Goal: Transaction & Acquisition: Subscribe to service/newsletter

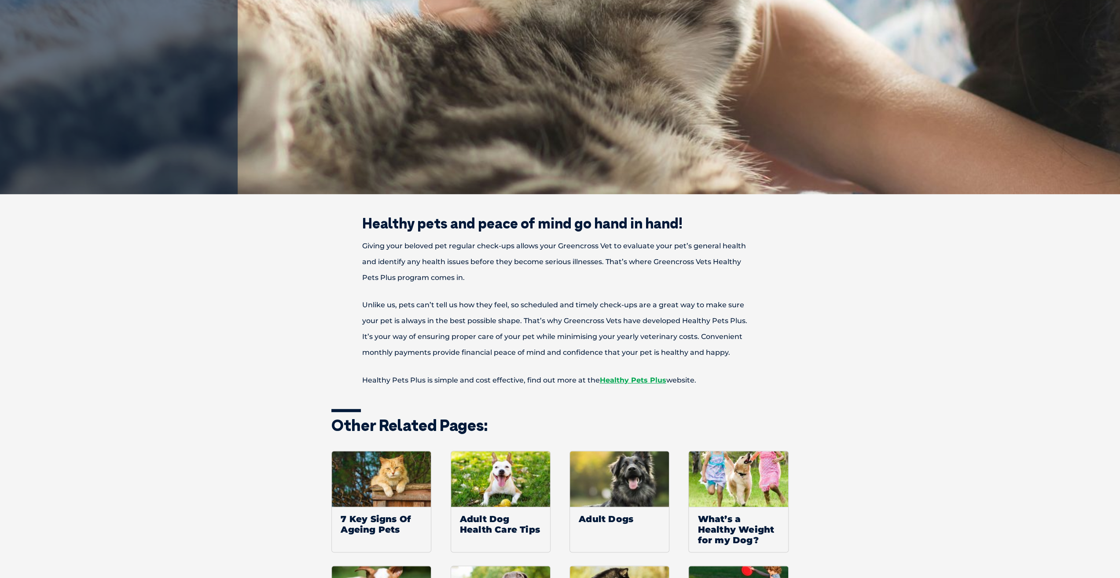
scroll to position [296, 0]
click at [631, 377] on link "Healthy Pets Plus" at bounding box center [633, 379] width 66 height 8
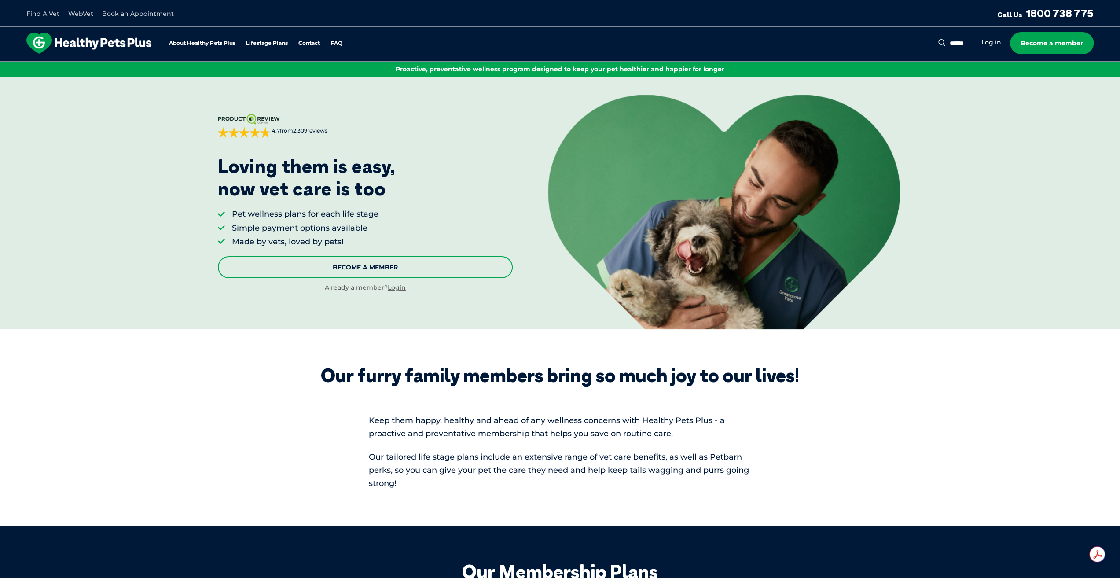
click at [385, 267] on link "Become A Member" at bounding box center [365, 267] width 295 height 22
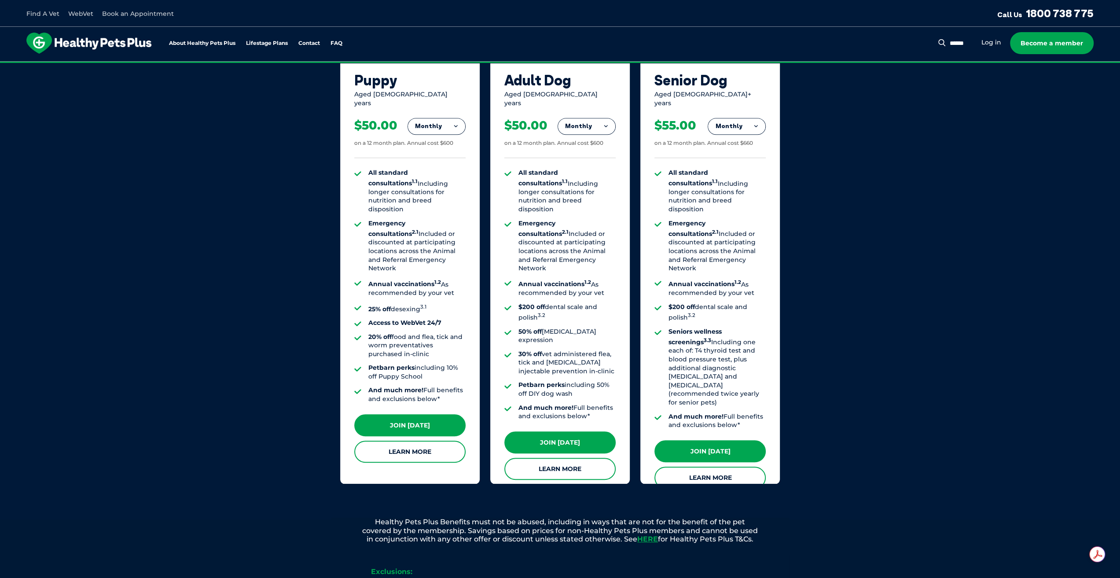
scroll to position [666, 0]
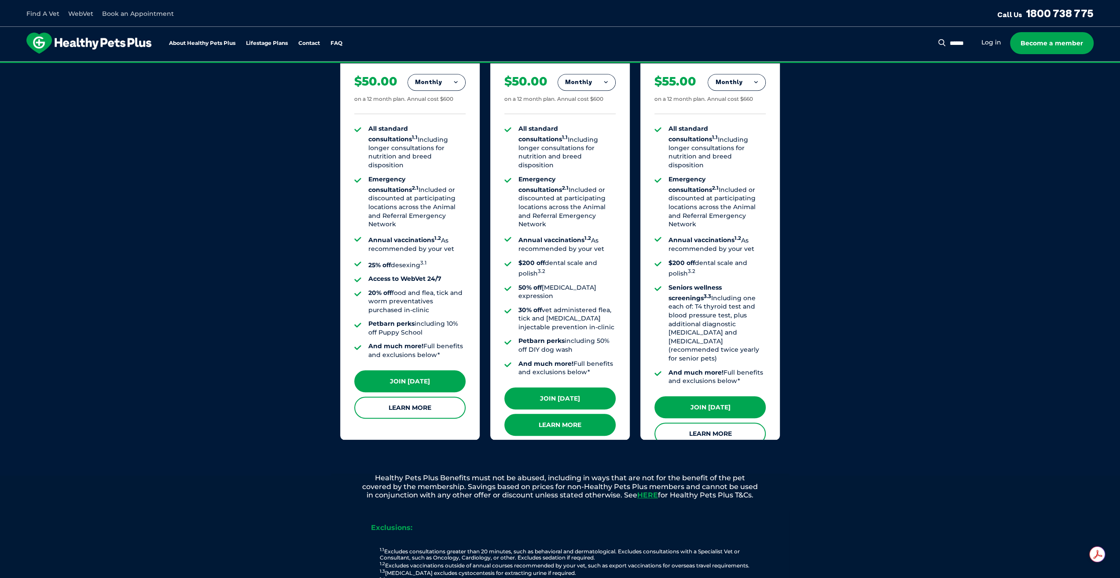
click at [569, 414] on link "Learn More" at bounding box center [559, 425] width 111 height 22
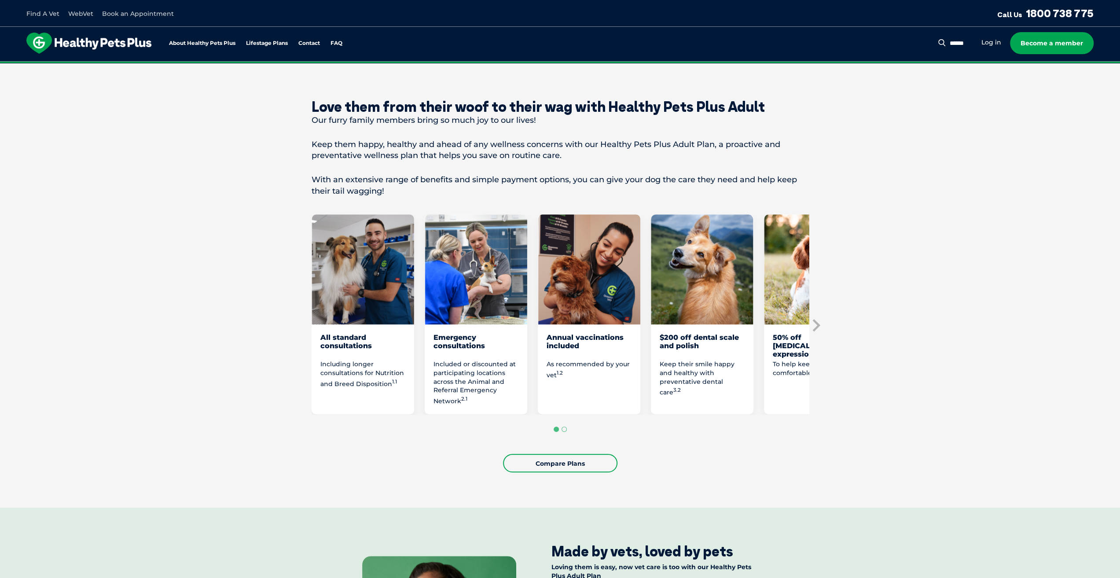
scroll to position [352, 0]
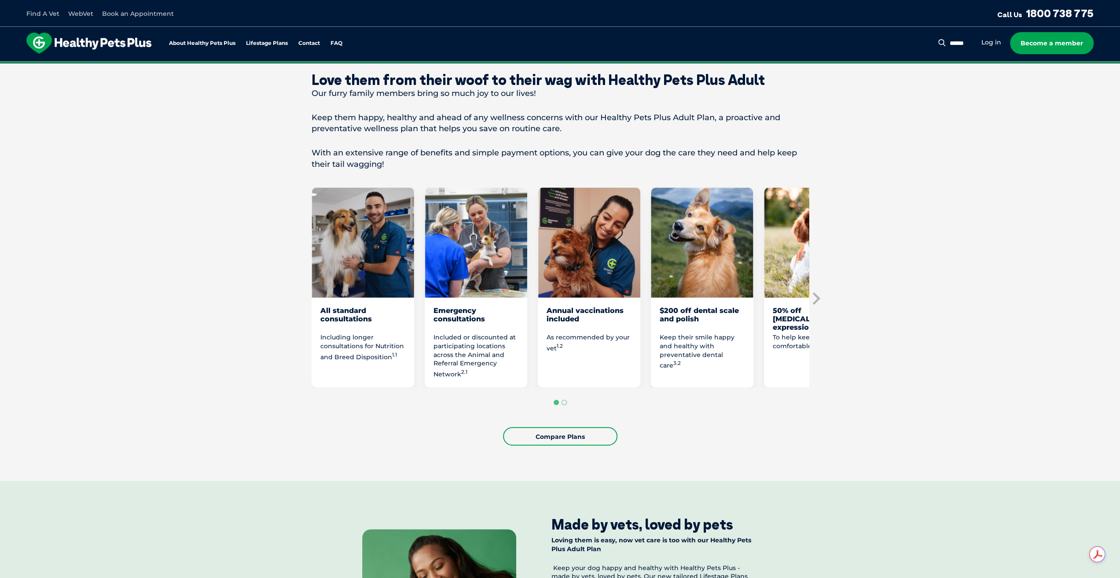
click at [823, 294] on section "Love them from their woof to their wag with Healthy Pets Plus Adult Our furry f…" at bounding box center [560, 258] width 1120 height 444
click at [816, 292] on icon "Next slide" at bounding box center [815, 298] width 7 height 12
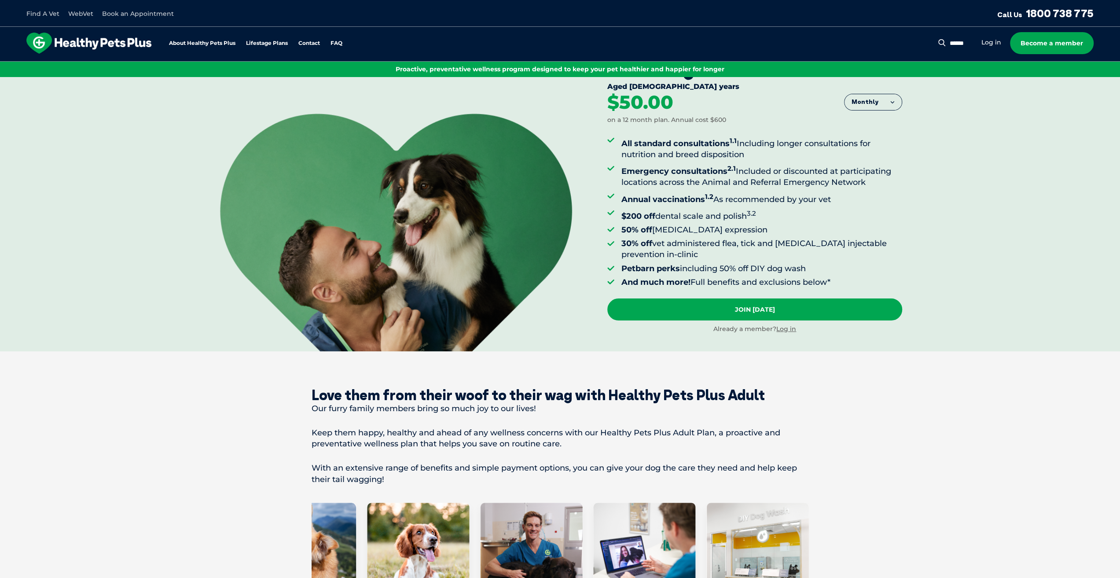
scroll to position [0, 0]
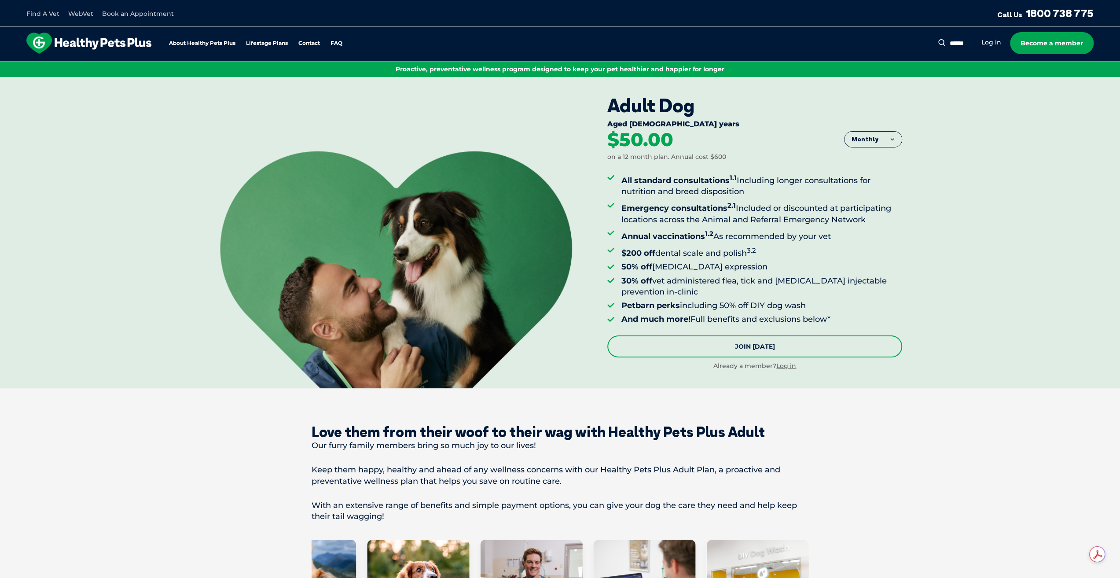
click at [748, 344] on link "Join Today" at bounding box center [754, 346] width 295 height 22
